Goal: Task Accomplishment & Management: Manage account settings

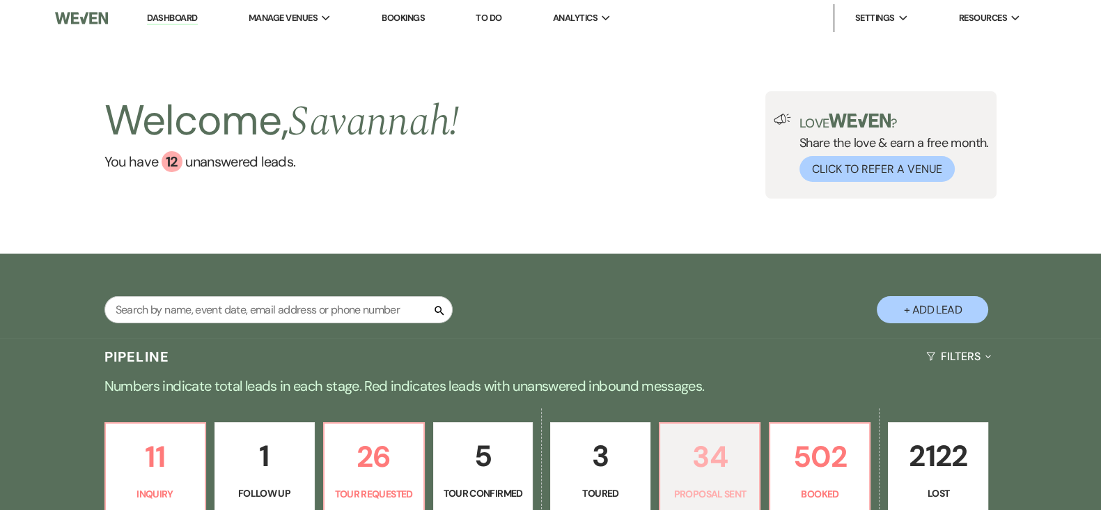
click at [665, 461] on link "34 Proposal Sent" at bounding box center [710, 467] width 102 height 91
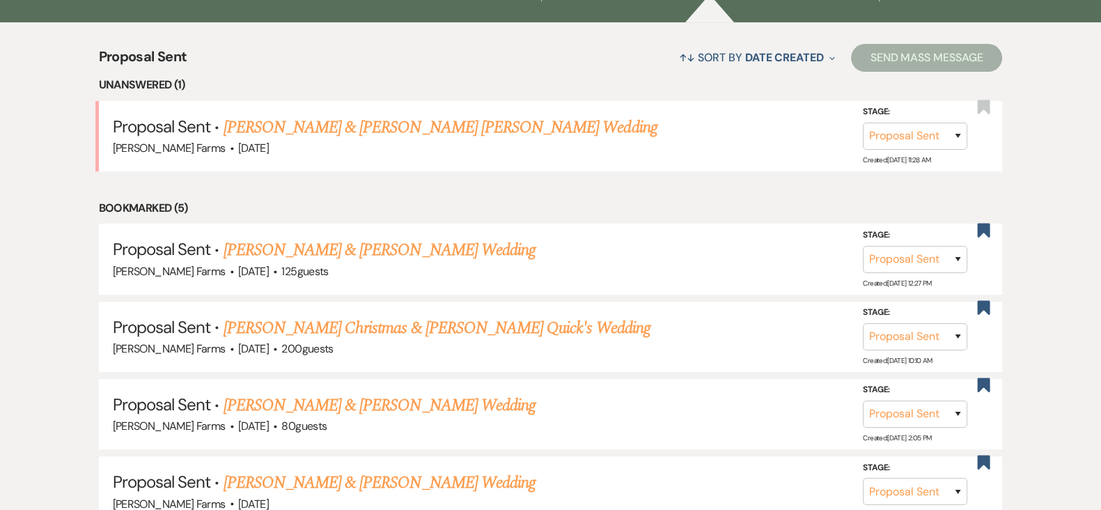
scroll to position [534, 0]
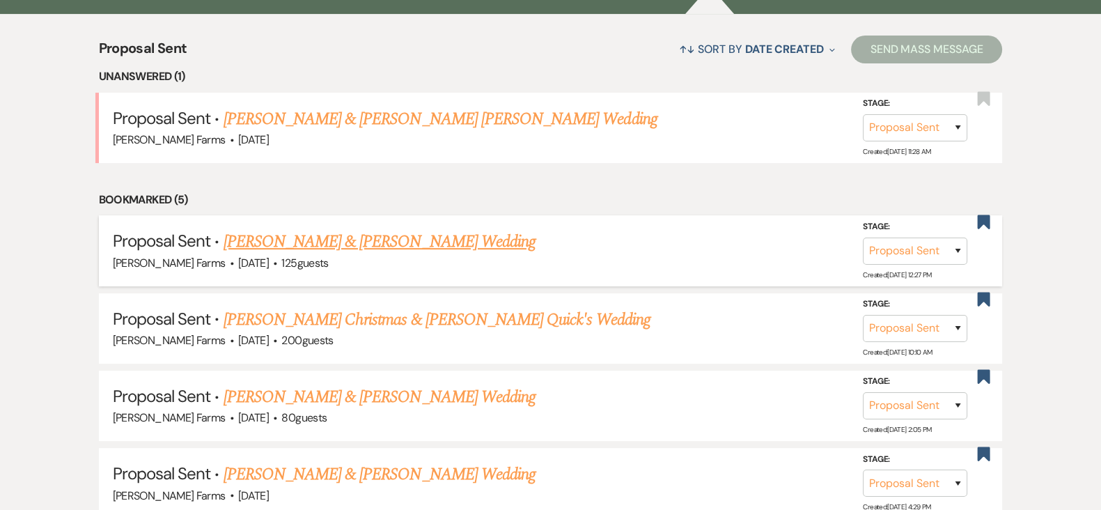
click at [406, 241] on link "[PERSON_NAME] & [PERSON_NAME] Wedding" at bounding box center [380, 241] width 312 height 25
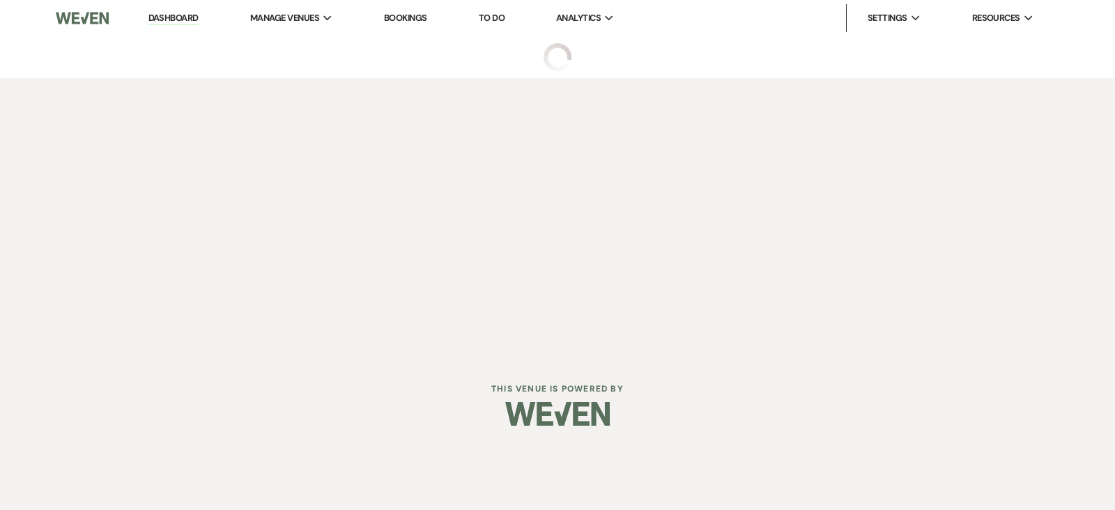
select select "6"
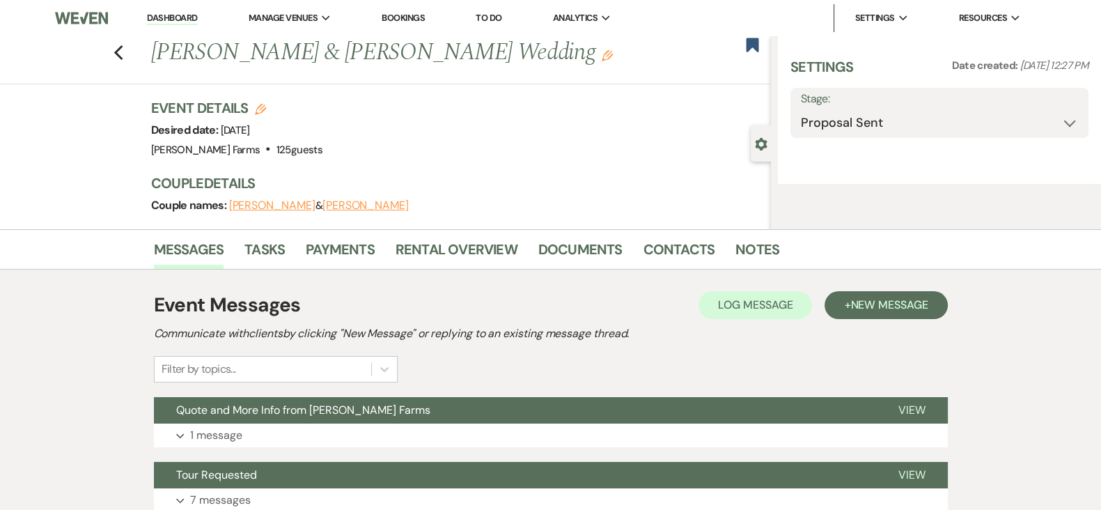
select select "5"
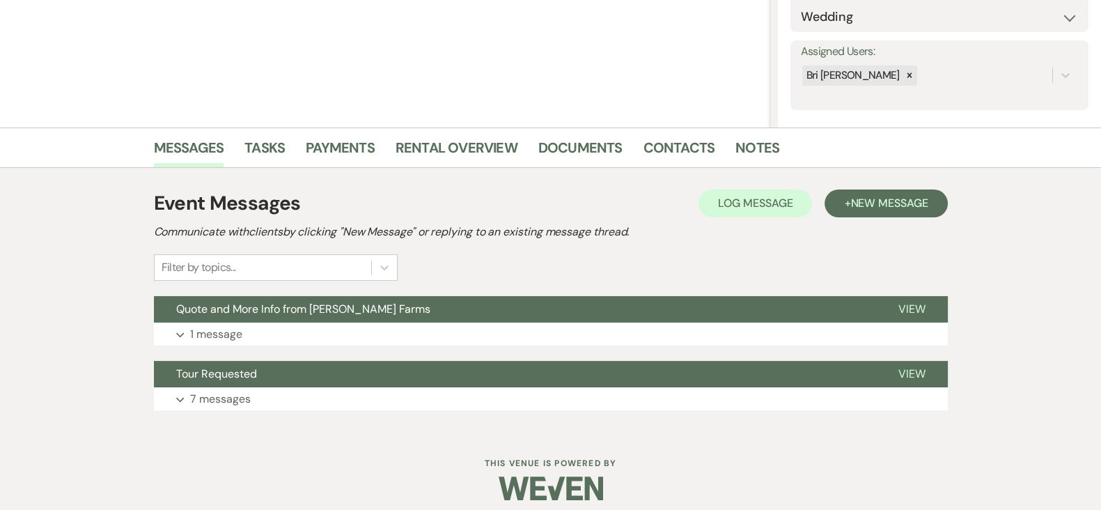
scroll to position [224, 0]
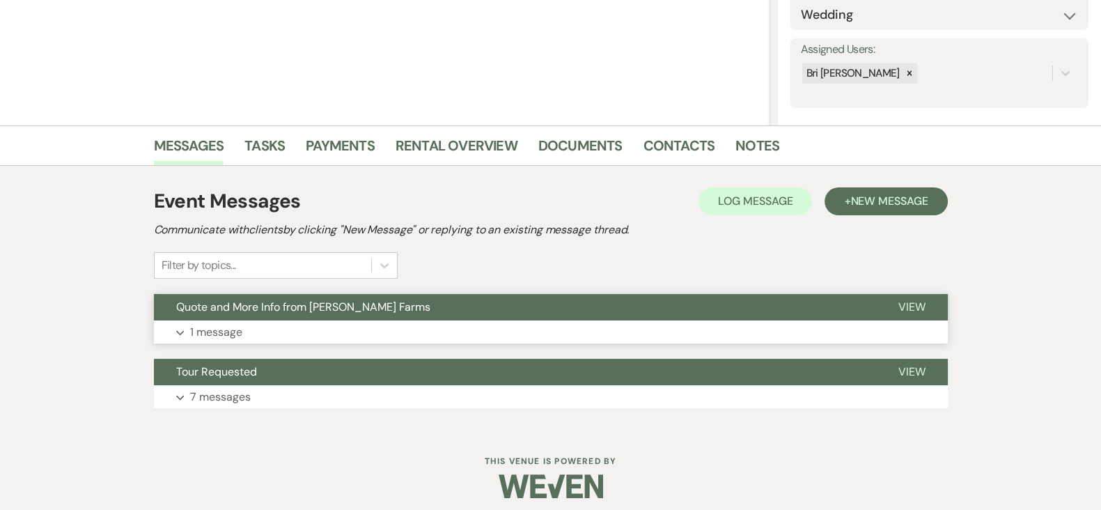
click at [745, 329] on button "Expand 1 message" at bounding box center [551, 332] width 794 height 24
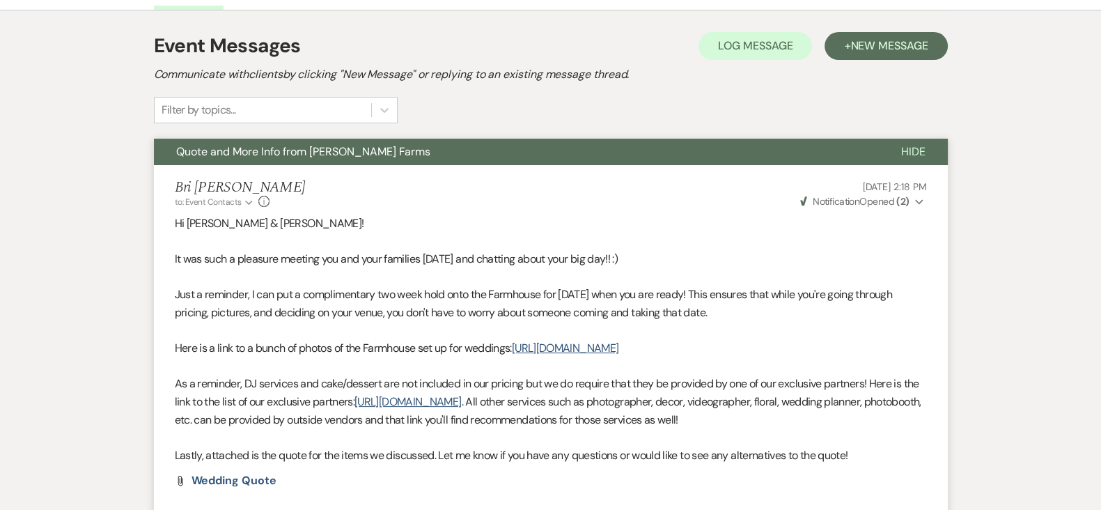
scroll to position [397, 0]
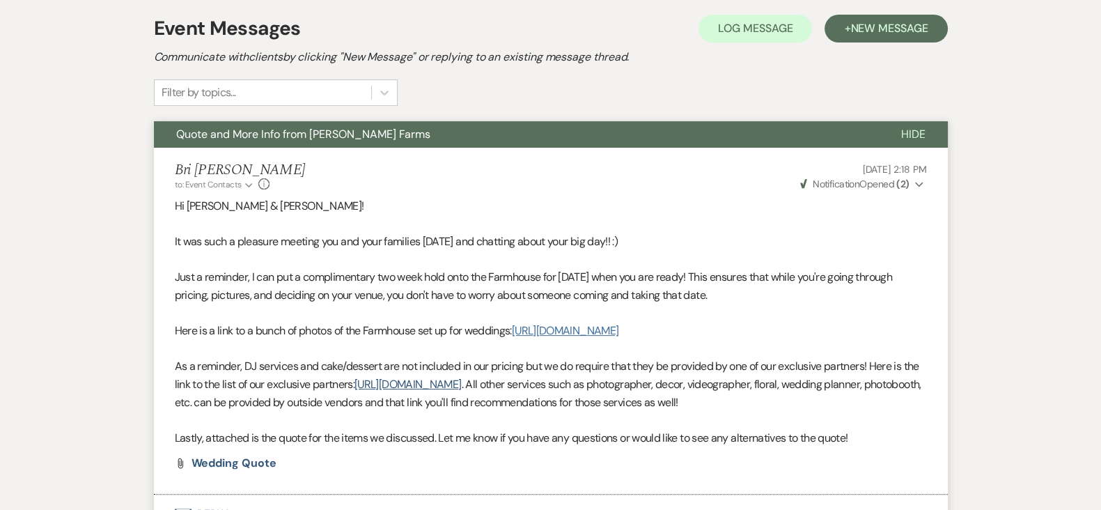
click at [619, 338] on link "[URL][DOMAIN_NAME]" at bounding box center [565, 330] width 107 height 15
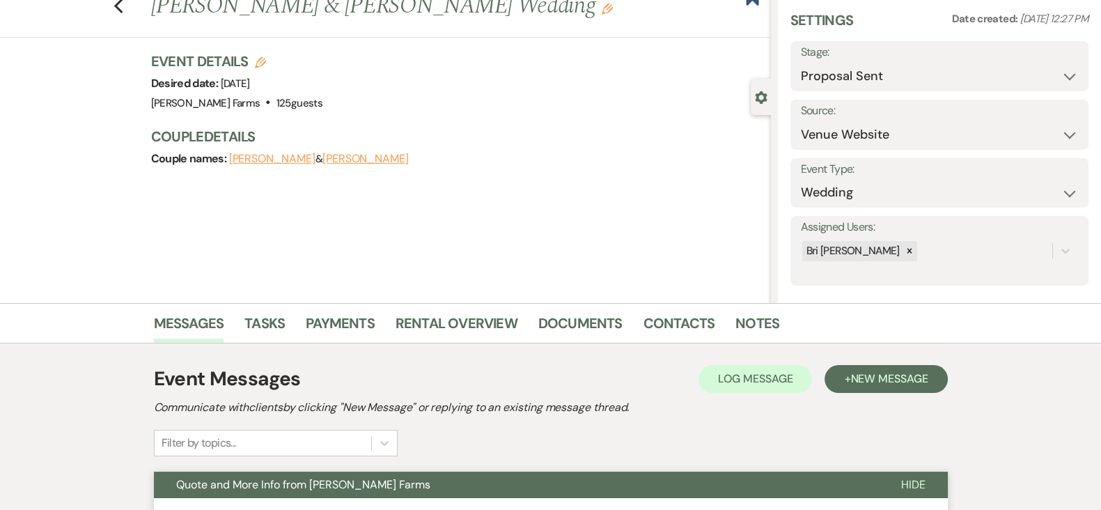
scroll to position [0, 0]
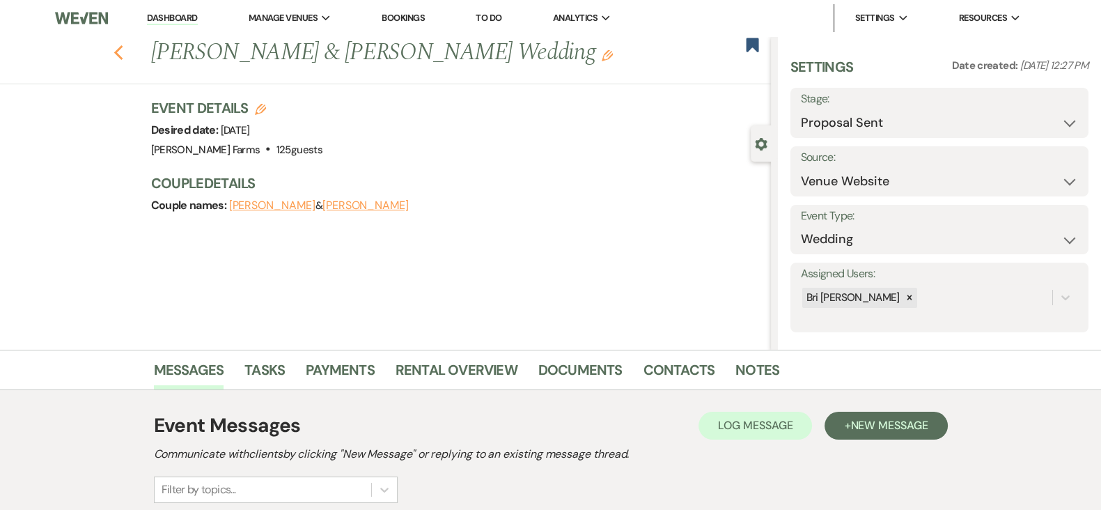
click at [122, 54] on use "button" at bounding box center [118, 52] width 9 height 15
select select "6"
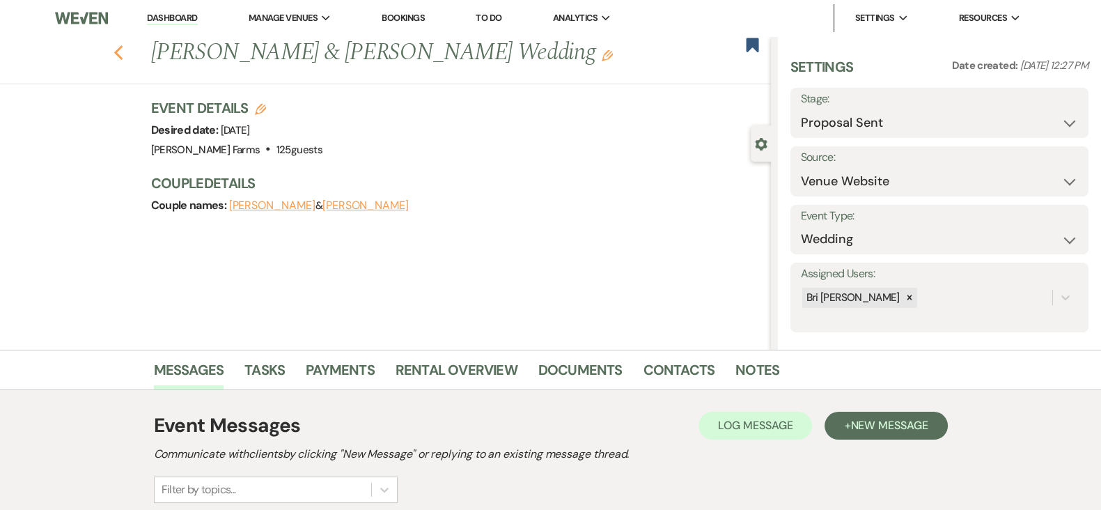
select select "6"
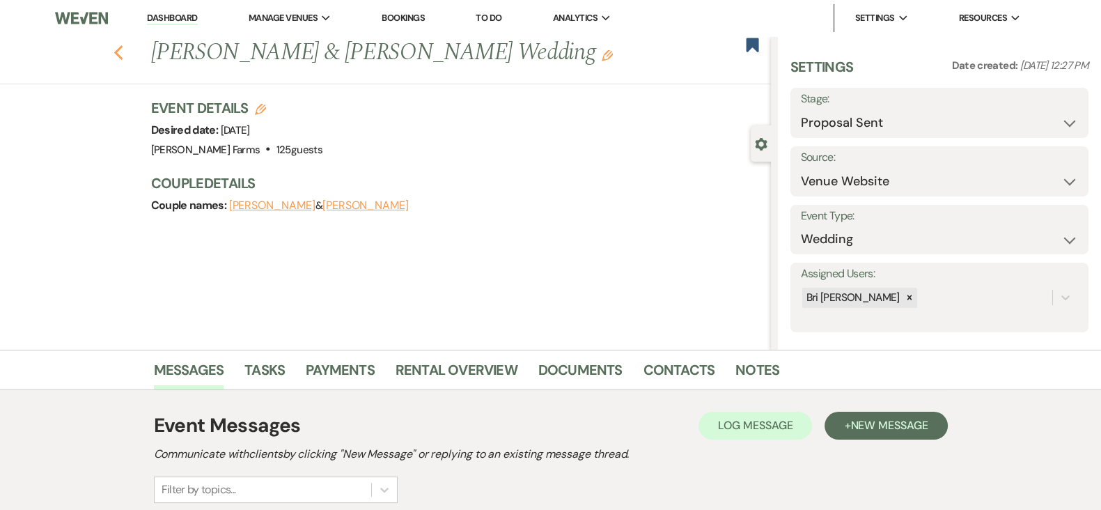
select select "6"
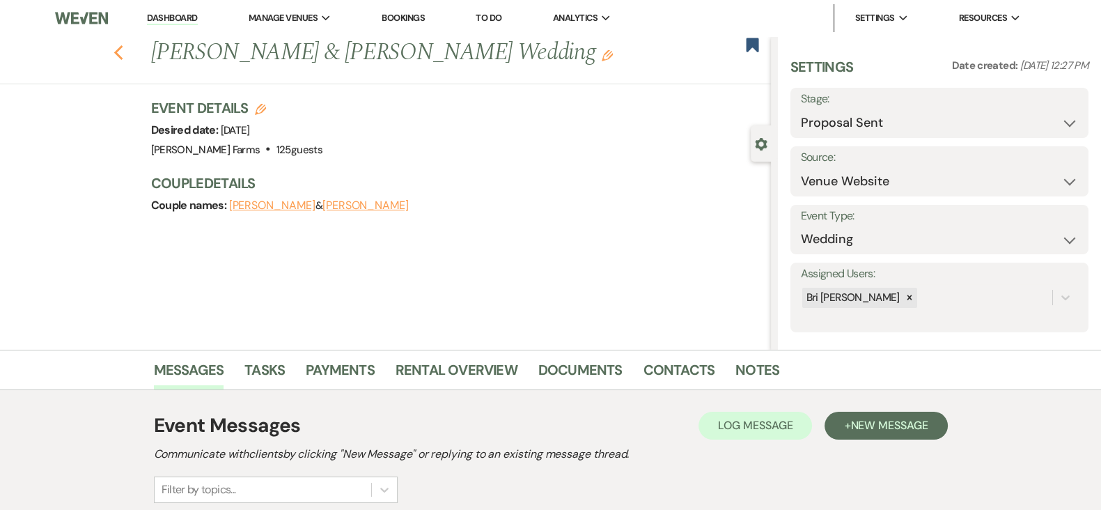
select select "6"
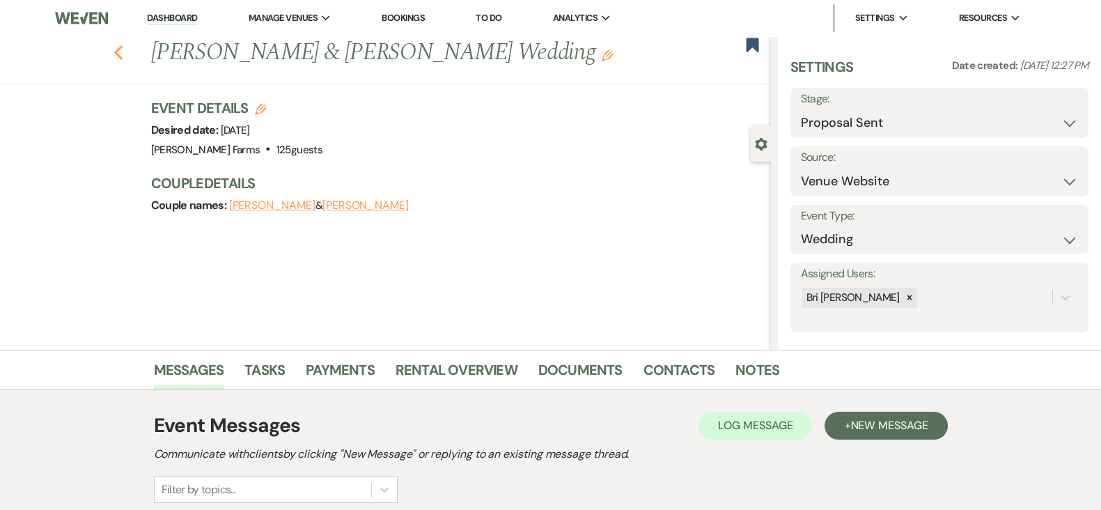
select select "6"
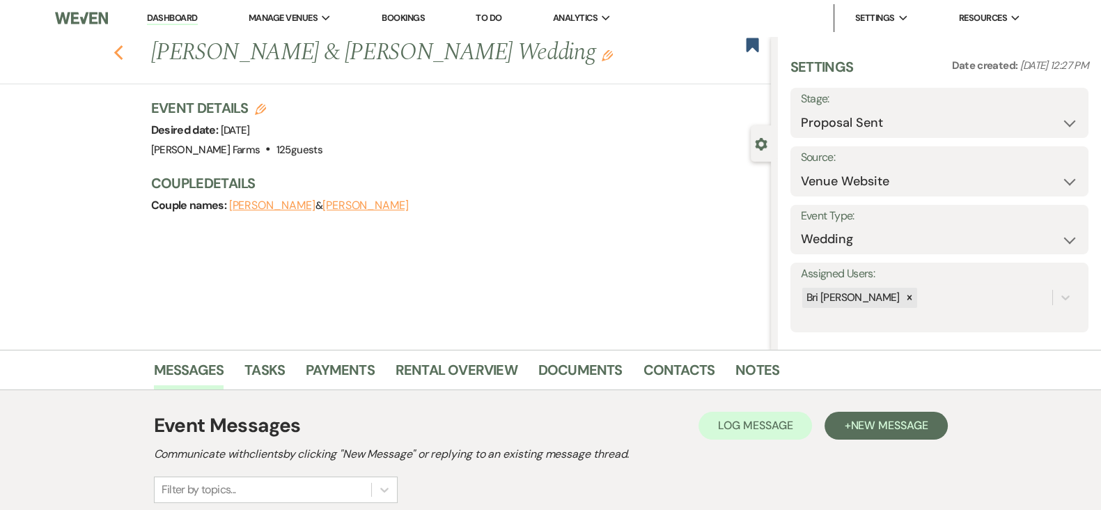
select select "6"
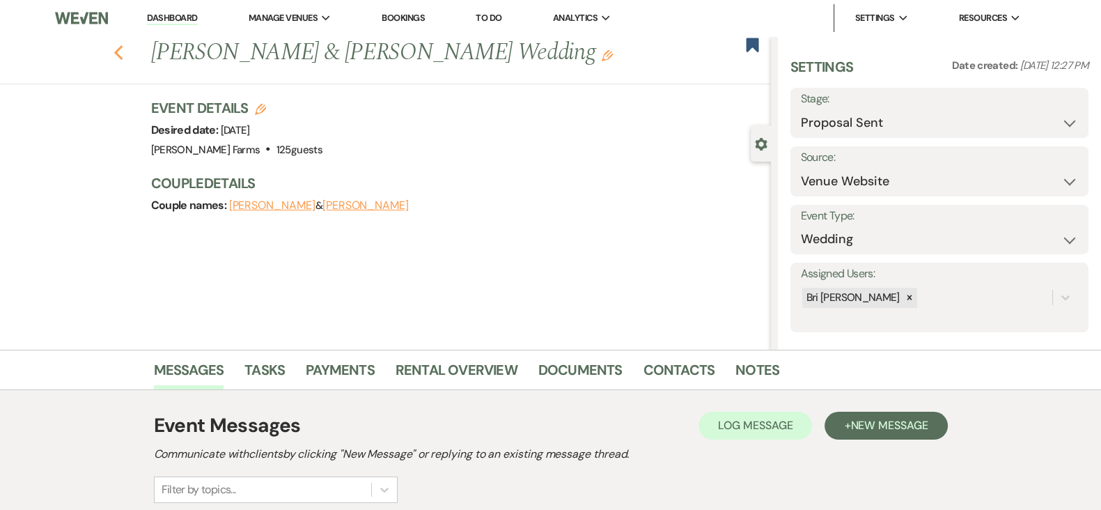
select select "6"
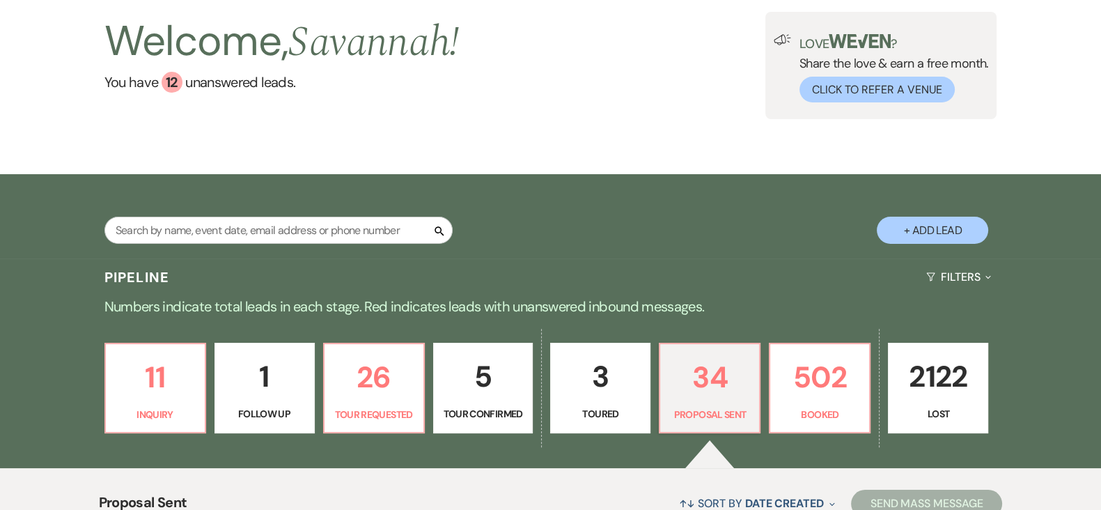
scroll to position [50, 0]
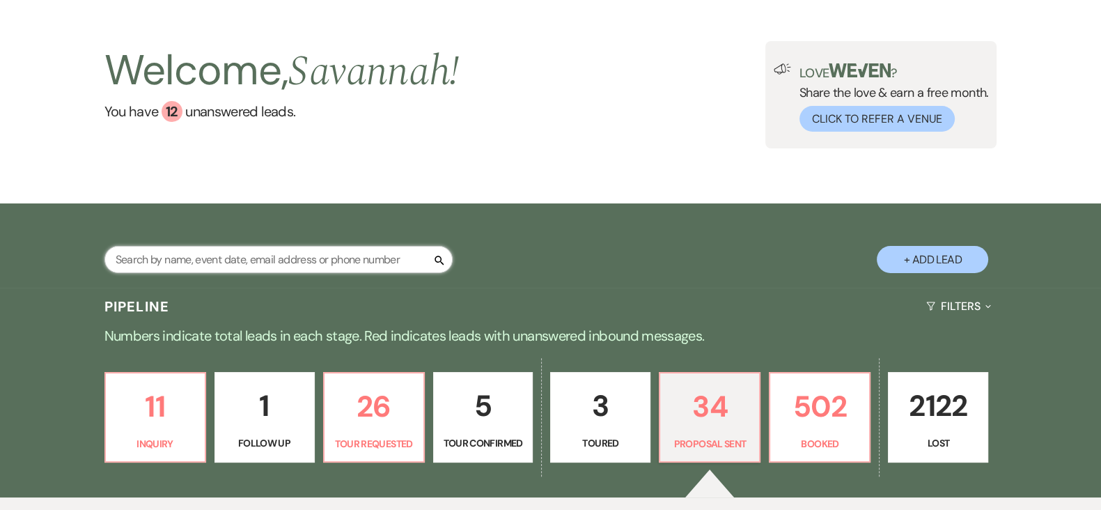
click at [325, 255] on input "text" at bounding box center [278, 259] width 348 height 27
type input "cierra"
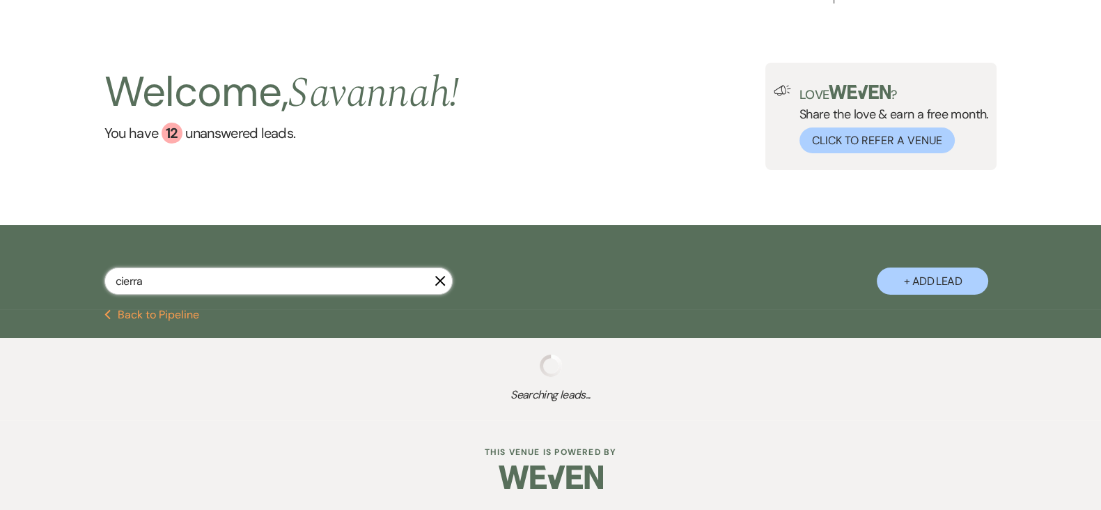
scroll to position [50, 0]
select select "8"
select select "5"
select select "8"
select select "5"
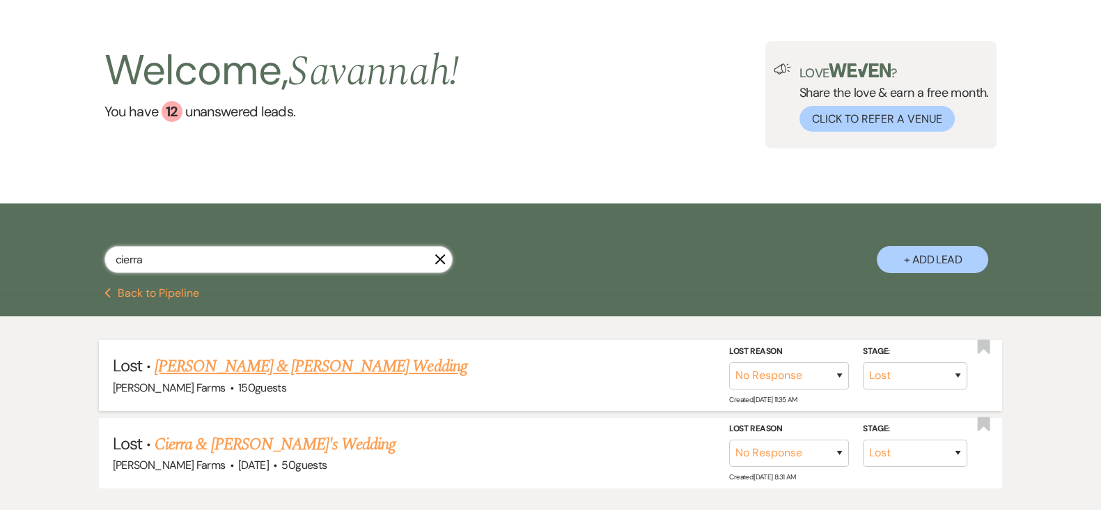
type input "cierra"
click at [353, 362] on link "[PERSON_NAME] & [PERSON_NAME] Wedding" at bounding box center [311, 366] width 312 height 25
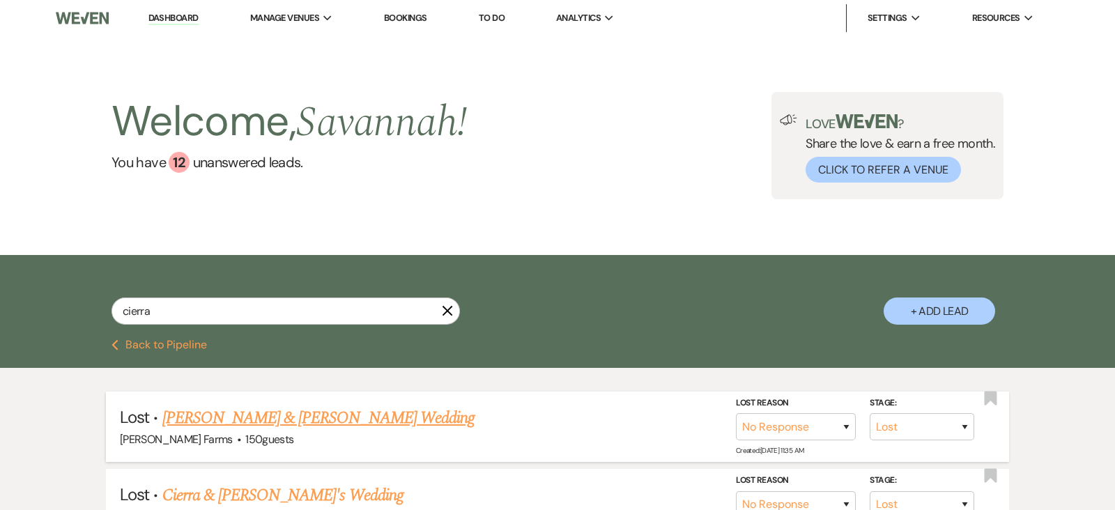
select select "8"
select select "5"
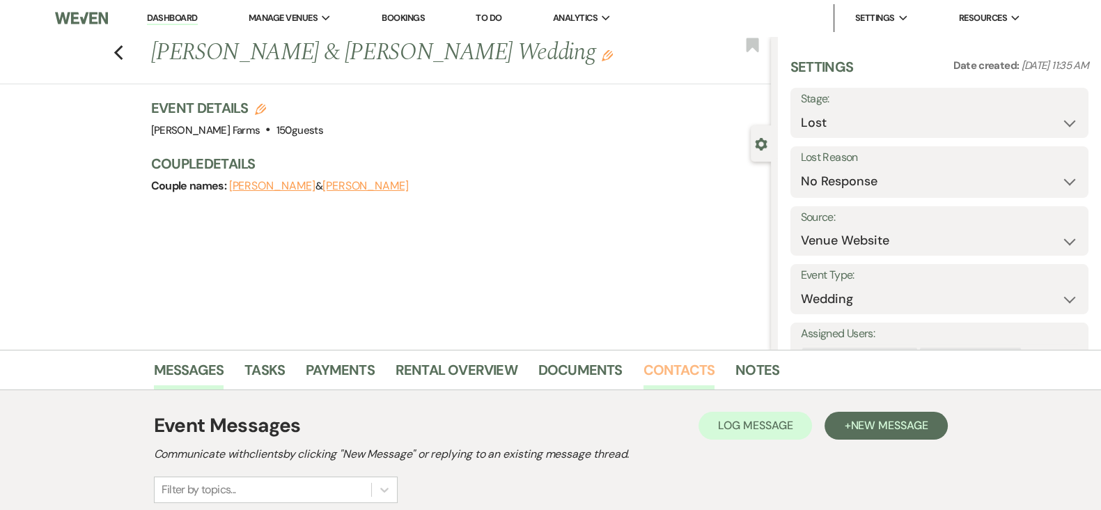
click at [649, 387] on link "Contacts" at bounding box center [680, 374] width 72 height 31
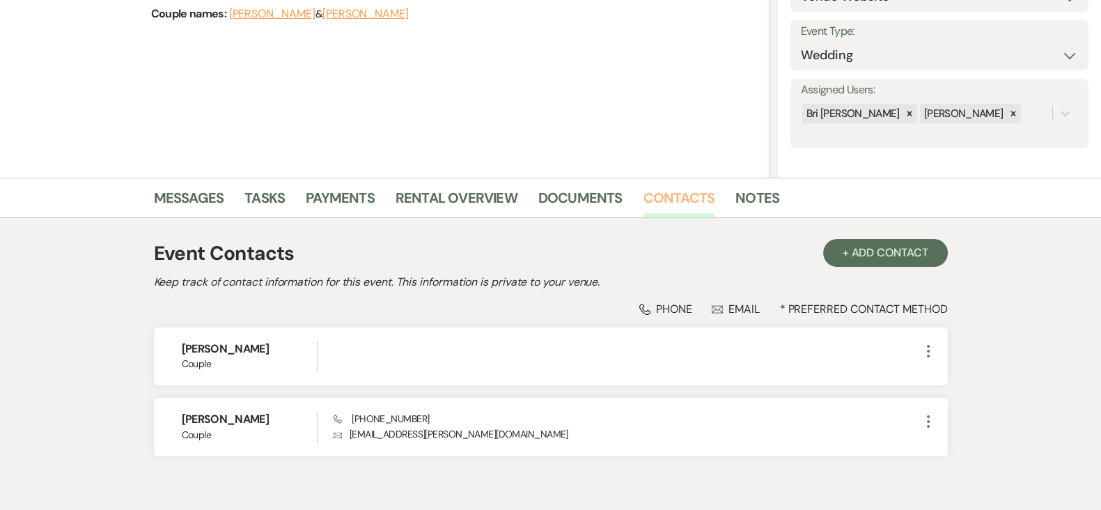
scroll to position [202, 0]
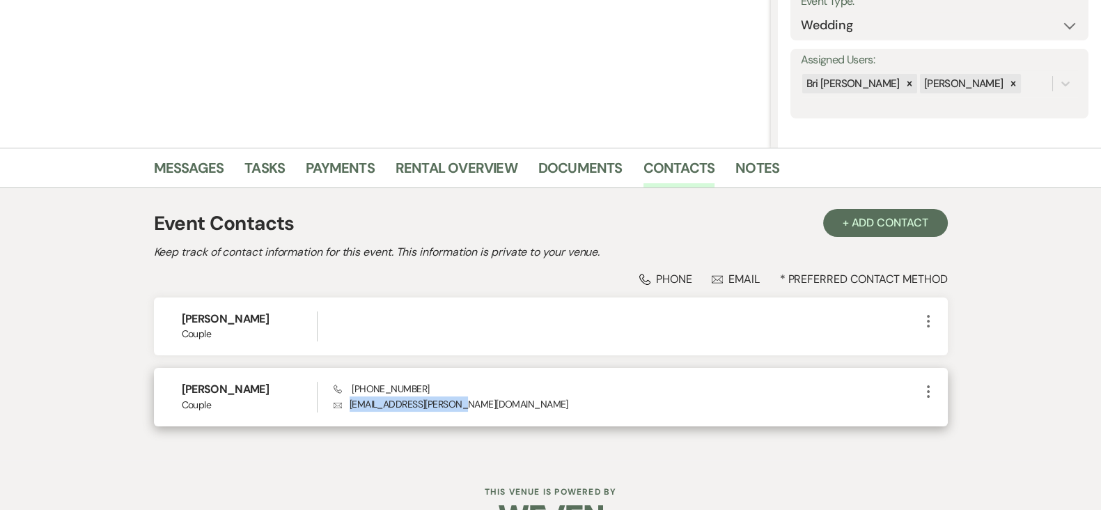
drag, startPoint x: 349, startPoint y: 407, endPoint x: 454, endPoint y: 405, distance: 105.2
click at [454, 405] on p "Envelope [EMAIL_ADDRESS][PERSON_NAME][DOMAIN_NAME]" at bounding box center [627, 403] width 586 height 15
copy p "[EMAIL_ADDRESS][PERSON_NAME][DOMAIN_NAME]"
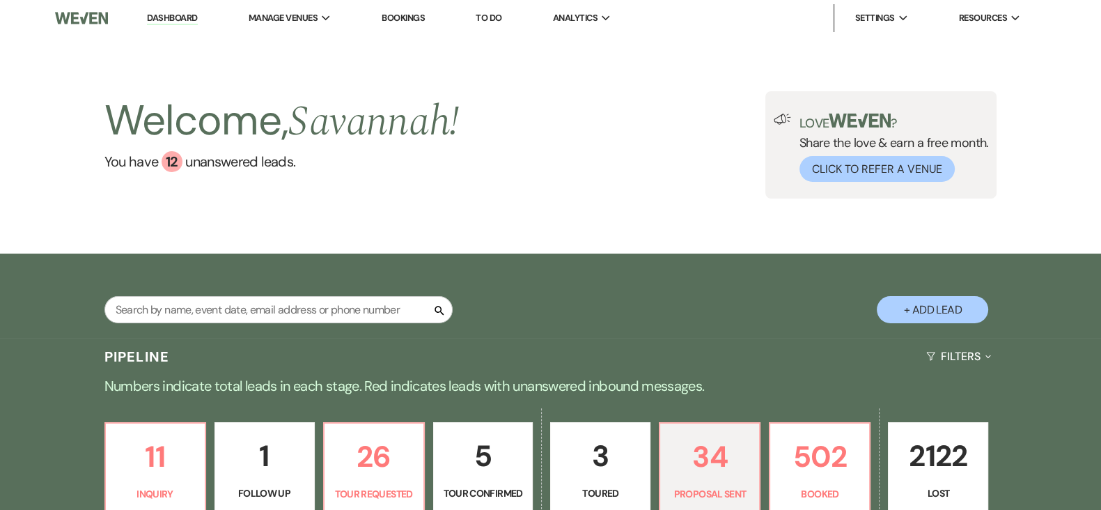
click at [497, 459] on p "5" at bounding box center [483, 456] width 82 height 47
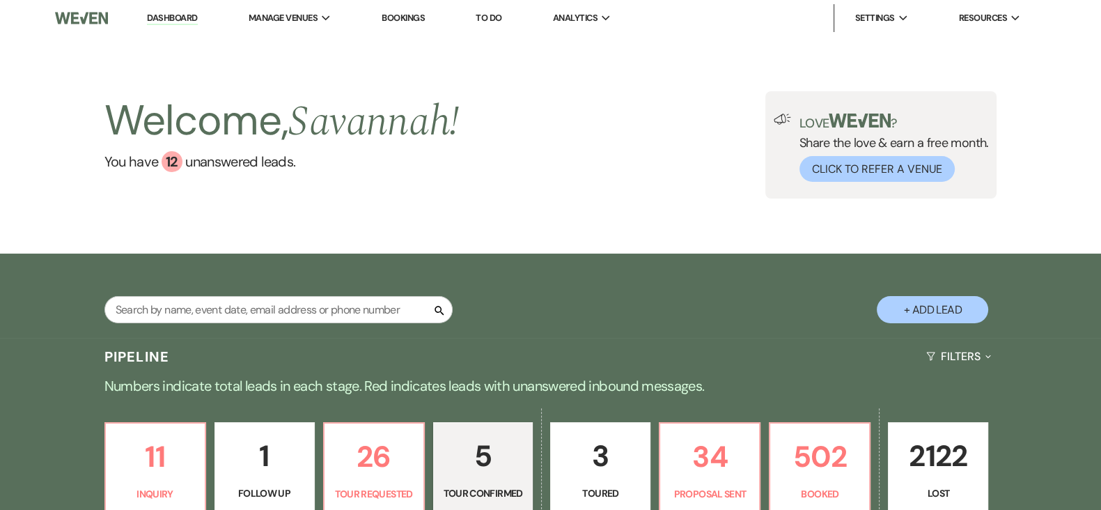
select select "4"
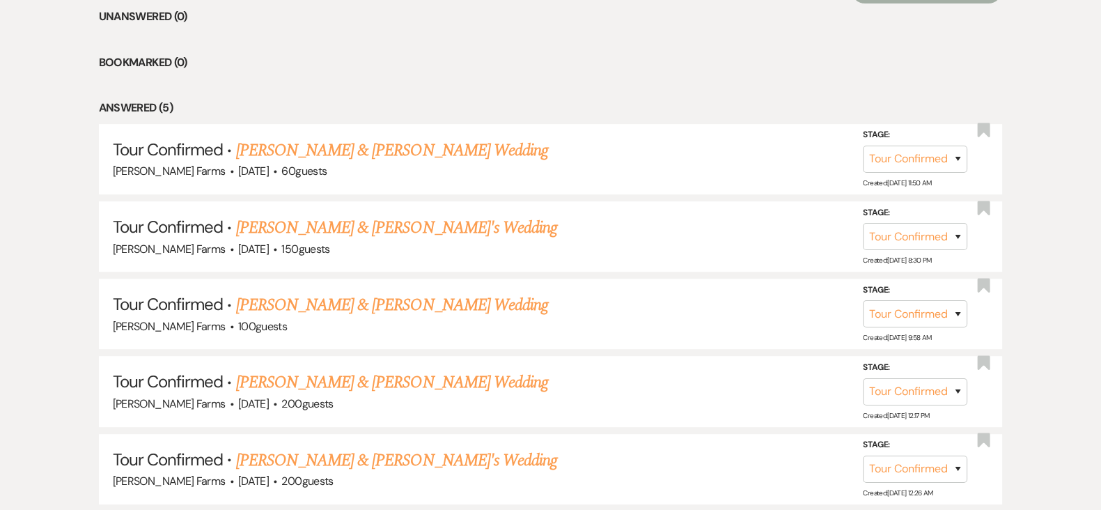
scroll to position [699, 0]
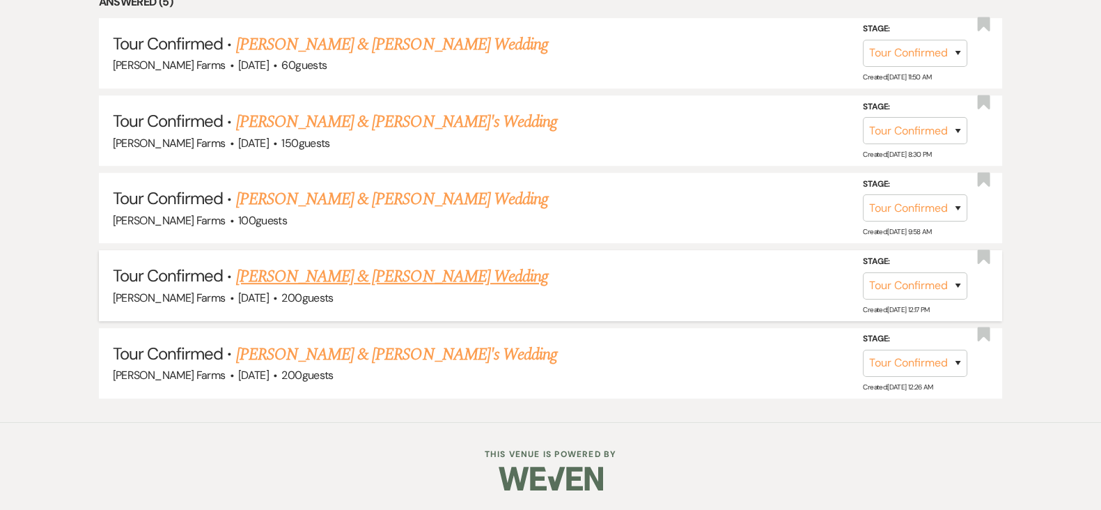
click at [428, 268] on link "Gabe Kendrick & Aly Aranda's Wedding" at bounding box center [392, 276] width 312 height 25
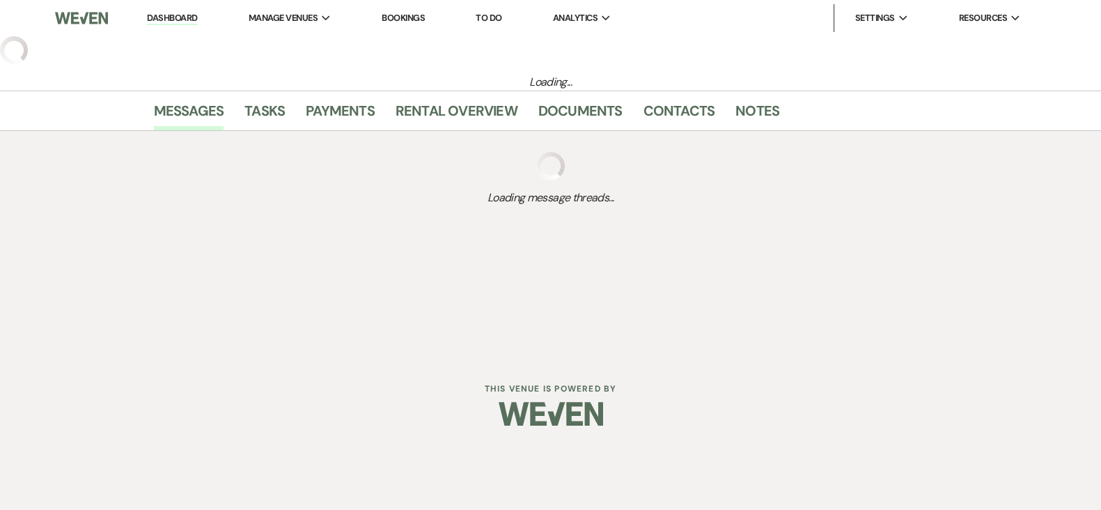
select select "4"
select select "5"
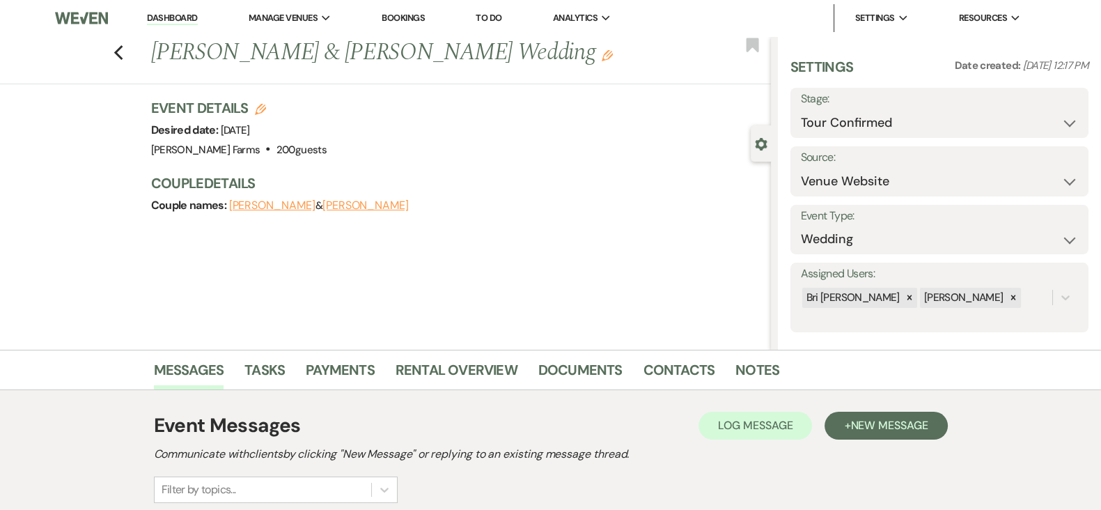
scroll to position [168, 0]
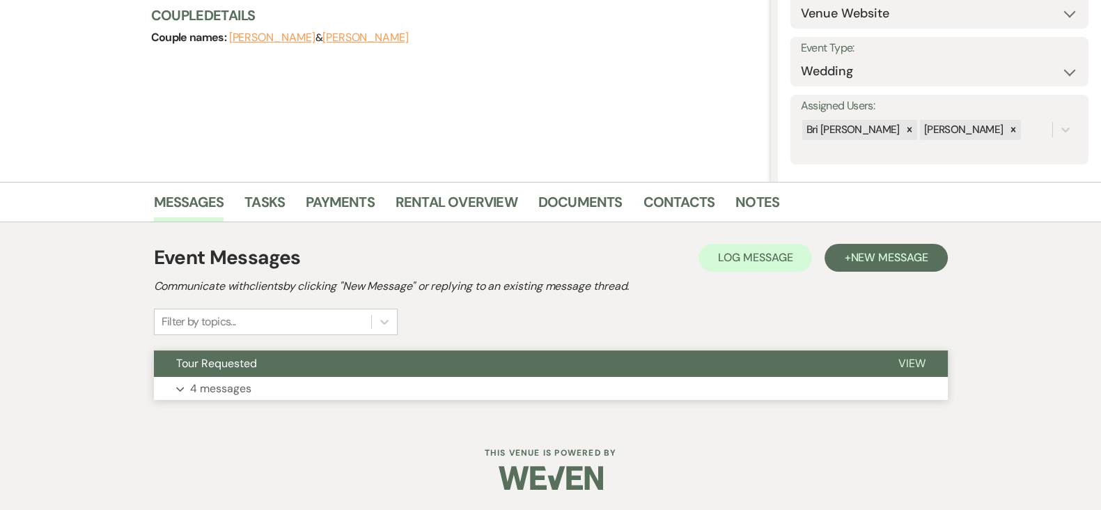
click at [826, 392] on button "Expand 4 messages" at bounding box center [551, 389] width 794 height 24
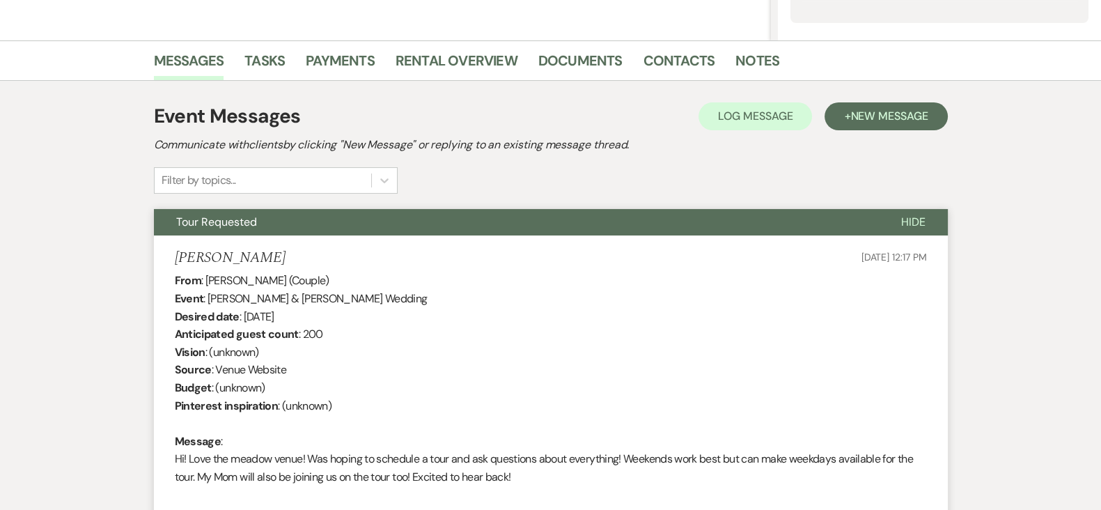
scroll to position [300, 0]
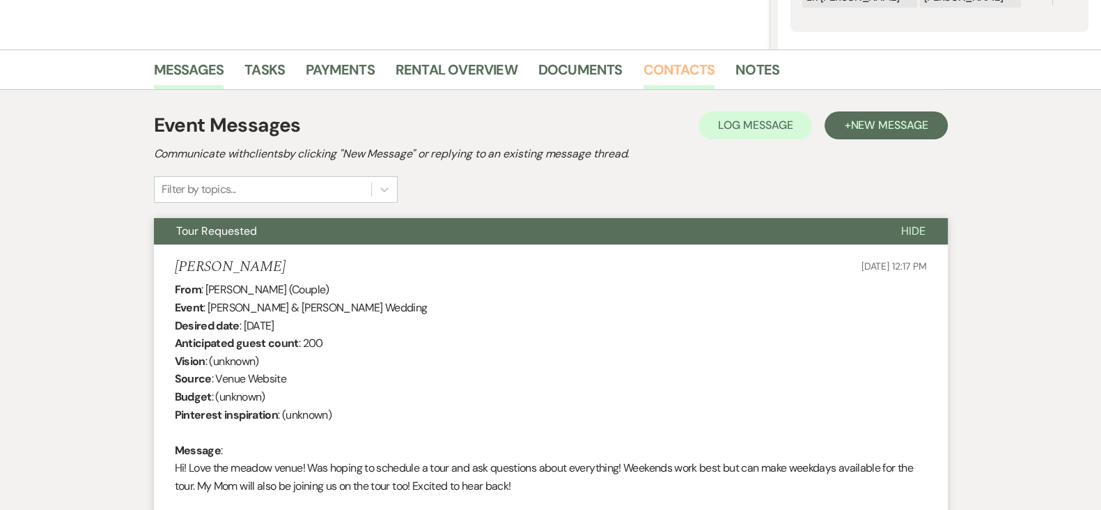
click at [693, 71] on link "Contacts" at bounding box center [680, 74] width 72 height 31
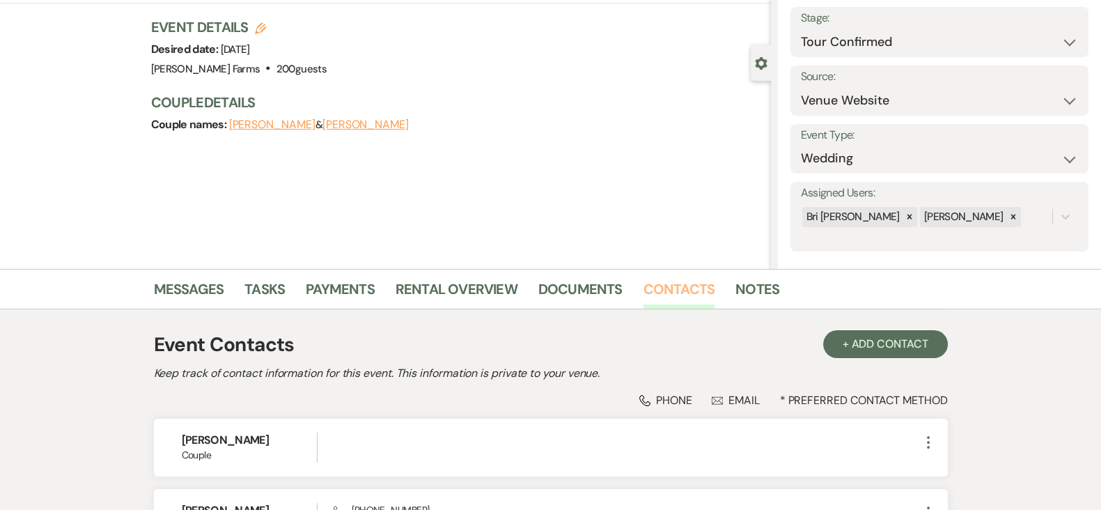
scroll to position [241, 0]
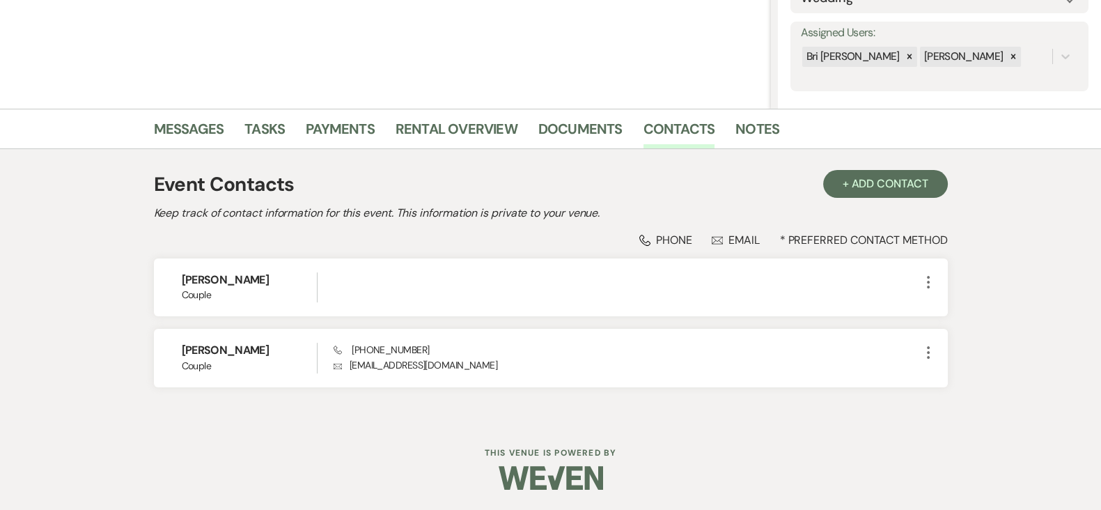
click at [575, 403] on div "Event Contacts + Add Contact Keep track of contact information for this event. …" at bounding box center [551, 285] width 794 height 244
